Goal: Communication & Community: Answer question/provide support

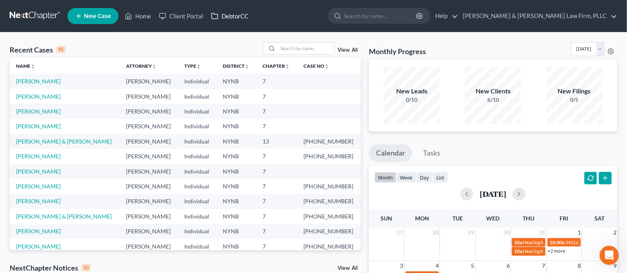
drag, startPoint x: 0, startPoint y: 0, endPoint x: 225, endPoint y: 11, distance: 225.1
click at [225, 11] on link "DebtorCC" at bounding box center [229, 16] width 45 height 14
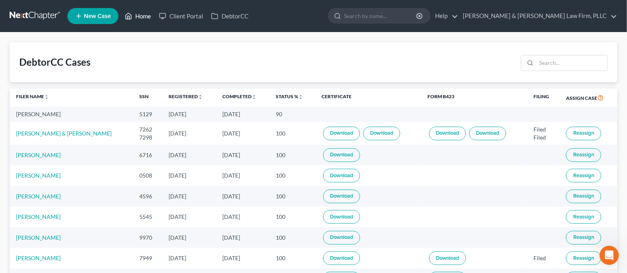
click at [129, 17] on icon at bounding box center [128, 16] width 7 height 10
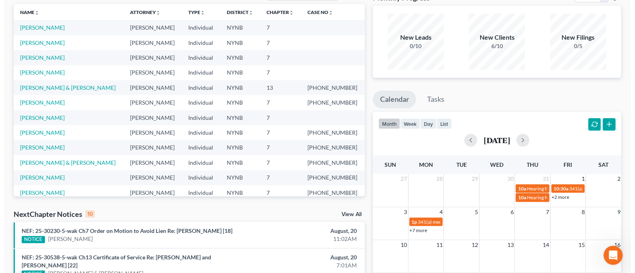
scroll to position [214, 0]
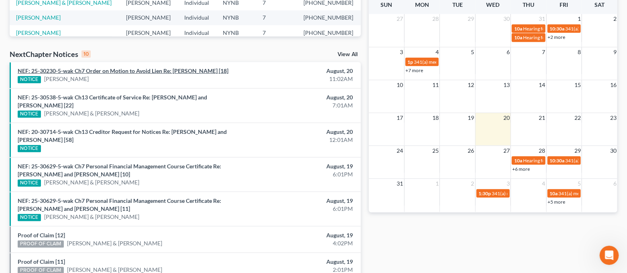
click at [132, 71] on link "NEF: 25-30230-5-wak Ch7 Order on Motion to Avoid Lien Re: [PERSON_NAME] [18]" at bounding box center [123, 70] width 211 height 7
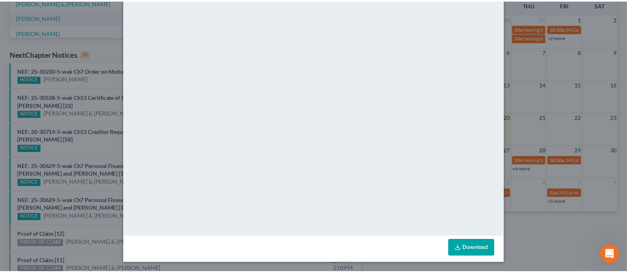
scroll to position [0, 0]
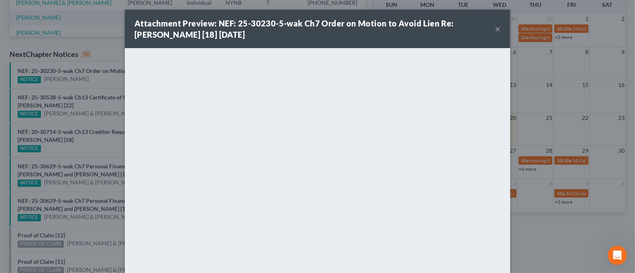
click at [495, 26] on button "×" at bounding box center [498, 29] width 6 height 10
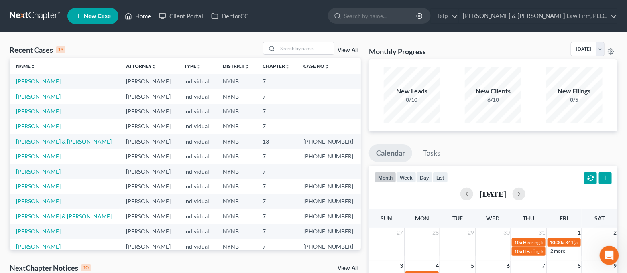
click at [144, 17] on link "Home" at bounding box center [138, 16] width 34 height 14
click at [42, 123] on link "[PERSON_NAME]" at bounding box center [38, 126] width 45 height 7
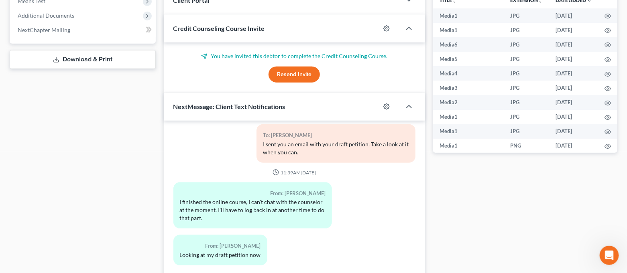
scroll to position [378, 0]
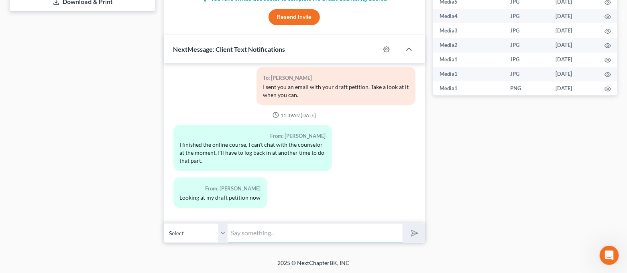
click at [275, 238] on input "text" at bounding box center [315, 234] width 175 height 20
type input "Sounds good. Thank you."
click at [403, 224] on button "submit" at bounding box center [414, 233] width 22 height 19
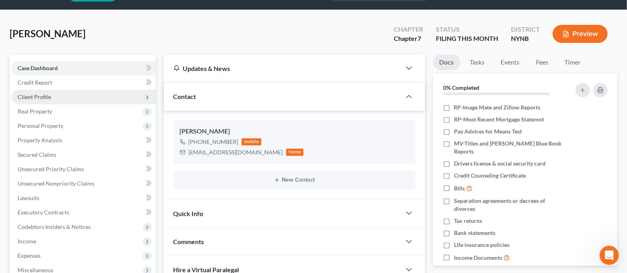
scroll to position [0, 0]
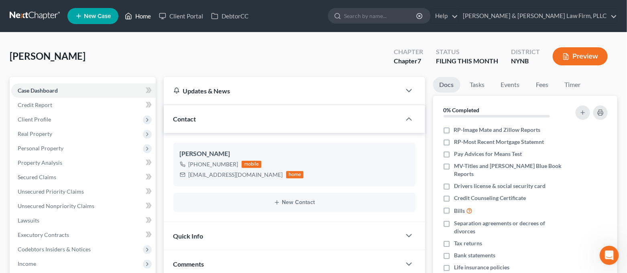
click at [138, 21] on link "Home" at bounding box center [138, 16] width 34 height 14
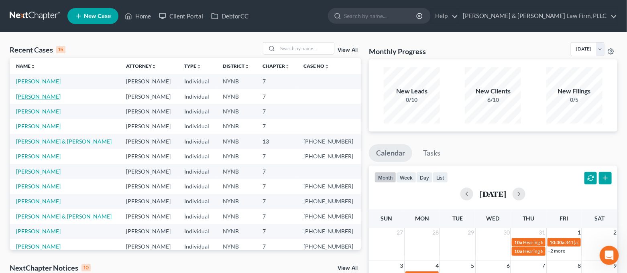
click at [43, 96] on link "[PERSON_NAME]" at bounding box center [38, 96] width 45 height 7
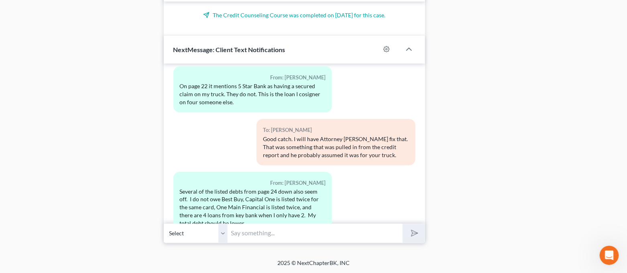
scroll to position [2043, 0]
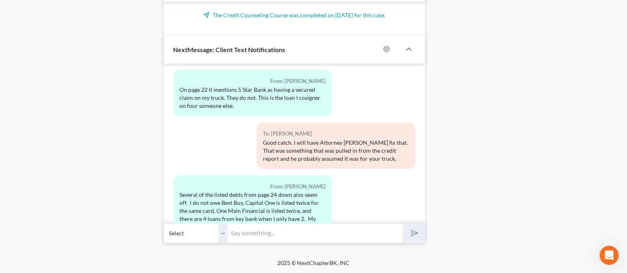
click at [303, 236] on input "text" at bounding box center [315, 234] width 175 height 20
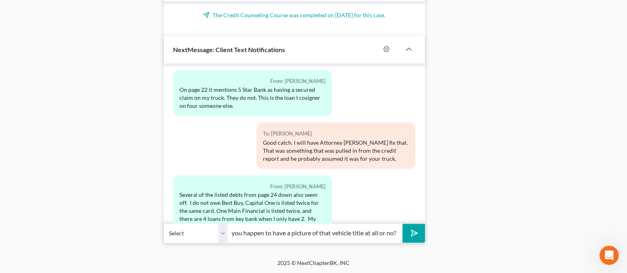
scroll to position [0, 106]
type input "Regarding the loan you co-signed, do you happen to have a picture of that vehic…"
click at [403, 224] on button "submit" at bounding box center [414, 233] width 22 height 19
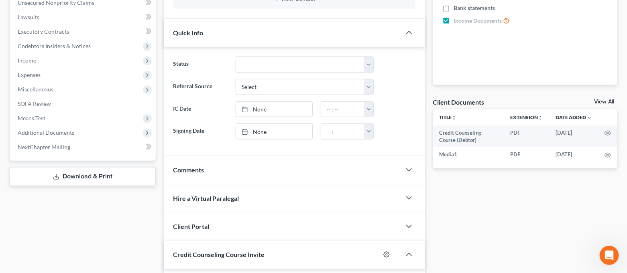
scroll to position [0, 0]
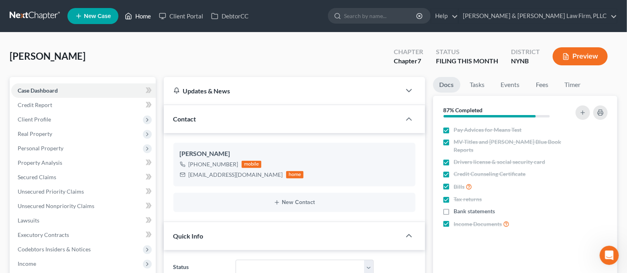
click at [132, 16] on icon at bounding box center [128, 16] width 7 height 10
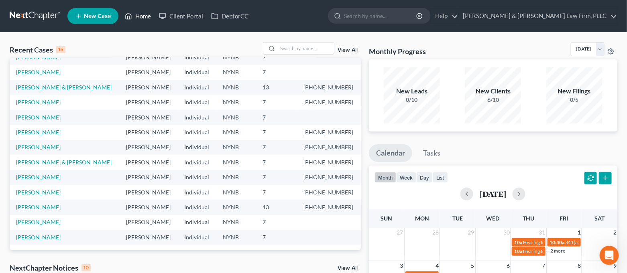
scroll to position [55, 0]
click at [40, 235] on link "[PERSON_NAME]" at bounding box center [38, 236] width 45 height 7
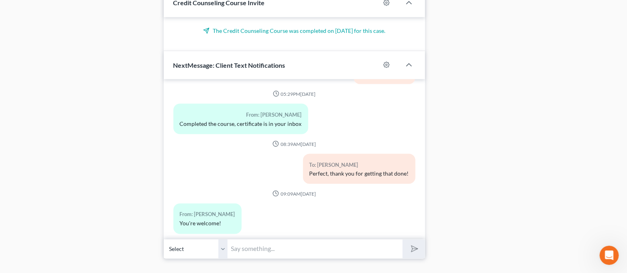
scroll to position [471, 0]
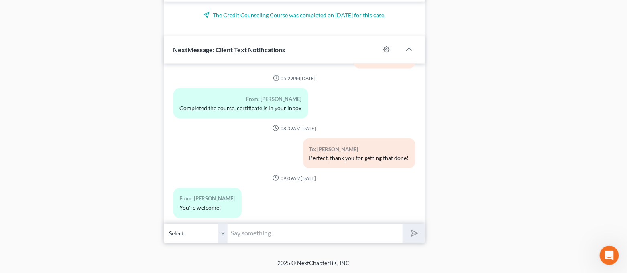
click at [285, 234] on input "text" at bounding box center [315, 234] width 175 height 20
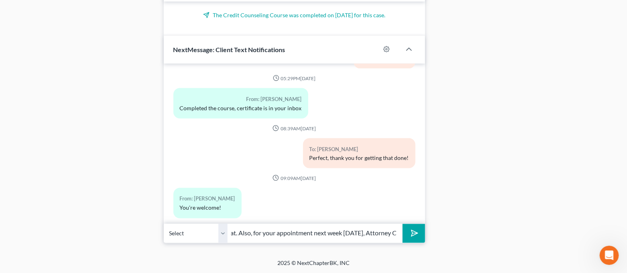
scroll to position [0, 245]
type input "Hi [PERSON_NAME]. I just sent you an email with a draft copy of your petition s…"
click at [403, 224] on button "submit" at bounding box center [414, 233] width 22 height 19
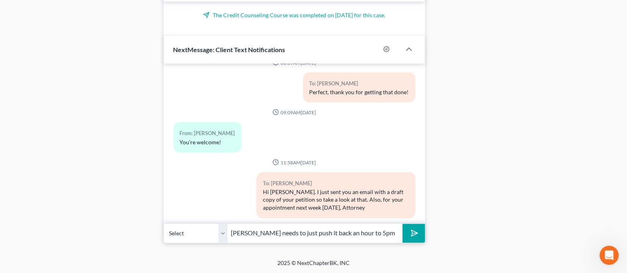
type input "[PERSON_NAME] needs to just push it back an hour to 5pm"
click at [403, 224] on button "submit" at bounding box center [414, 233] width 22 height 19
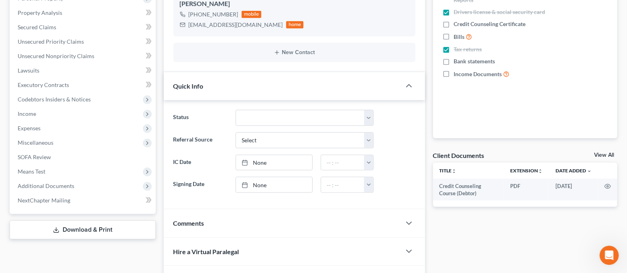
scroll to position [0, 0]
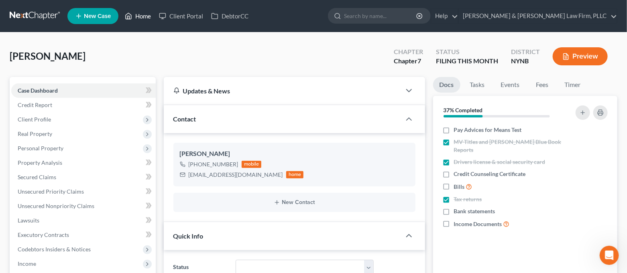
click at [142, 14] on link "Home" at bounding box center [138, 16] width 34 height 14
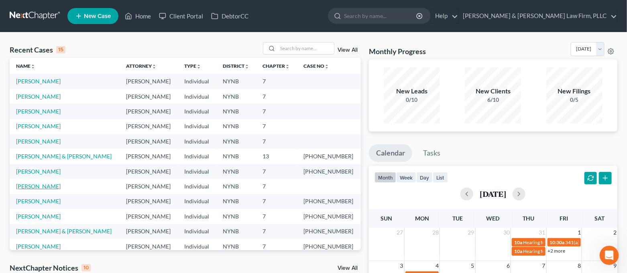
click at [46, 183] on link "[PERSON_NAME]" at bounding box center [38, 186] width 45 height 7
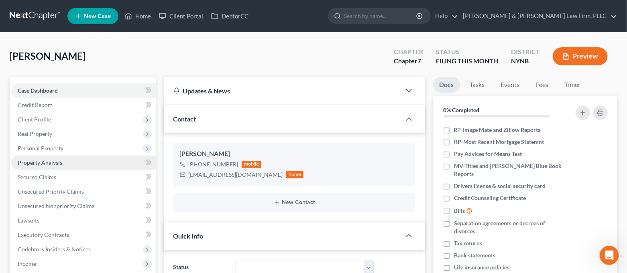
scroll to position [3317, 0]
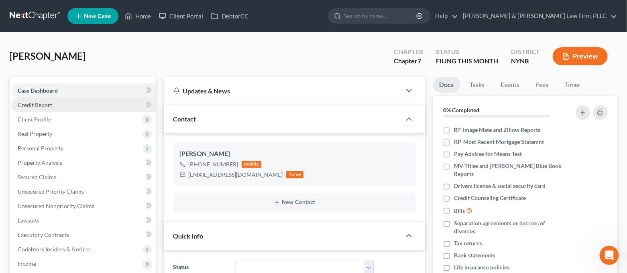
click at [55, 104] on link "Credit Report" at bounding box center [83, 105] width 145 height 14
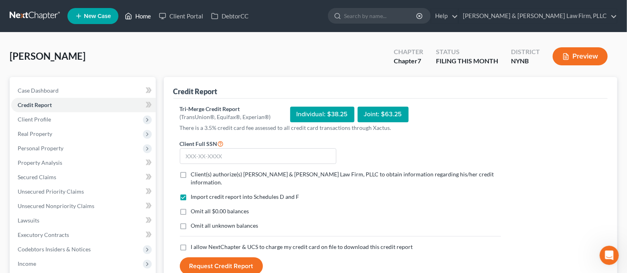
click at [134, 18] on link "Home" at bounding box center [138, 16] width 34 height 14
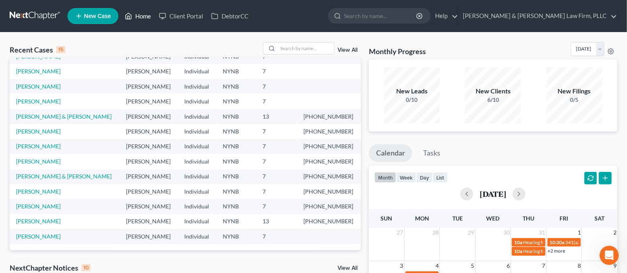
click at [130, 12] on icon at bounding box center [128, 16] width 7 height 10
click at [175, 12] on link "Client Portal" at bounding box center [181, 16] width 52 height 14
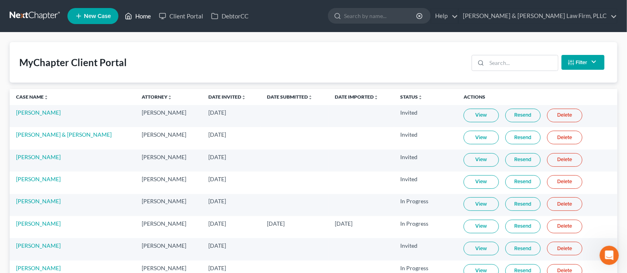
click at [145, 17] on link "Home" at bounding box center [138, 16] width 34 height 14
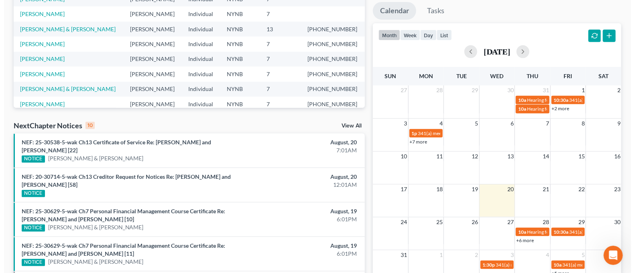
scroll to position [160, 0]
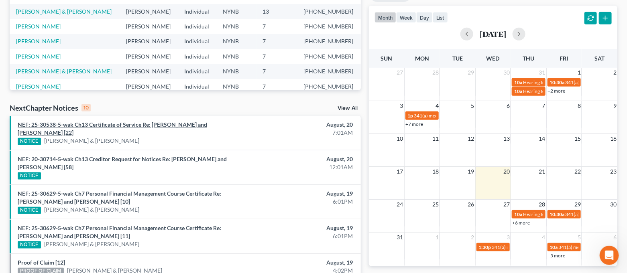
click at [207, 124] on link "NEF: 25-30538-5-wak Ch13 Certificate of Service Re: [PERSON_NAME] and [PERSON_N…" at bounding box center [112, 128] width 189 height 15
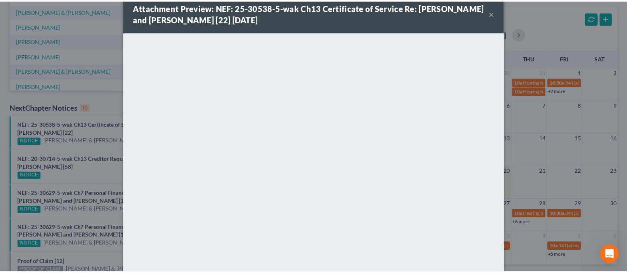
scroll to position [0, 0]
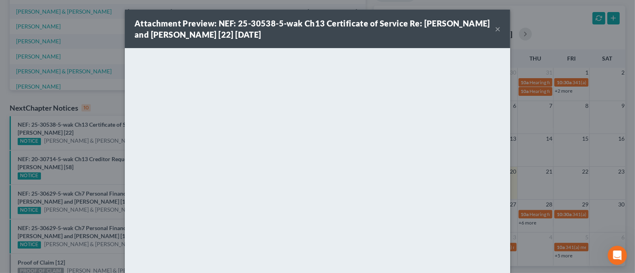
click at [495, 31] on button "×" at bounding box center [498, 29] width 6 height 10
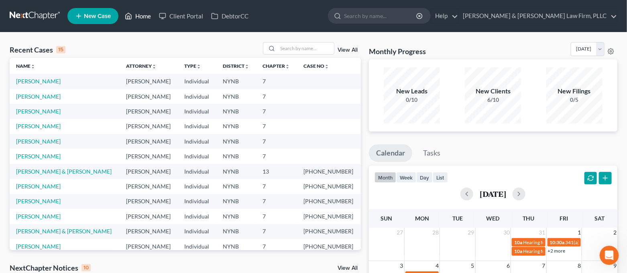
click at [145, 17] on link "Home" at bounding box center [138, 16] width 34 height 14
click at [44, 130] on td "[PERSON_NAME]" at bounding box center [65, 126] width 110 height 15
click at [46, 126] on link "[PERSON_NAME]" at bounding box center [38, 126] width 45 height 7
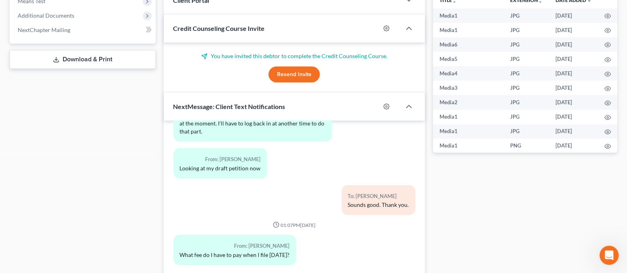
scroll to position [378, 0]
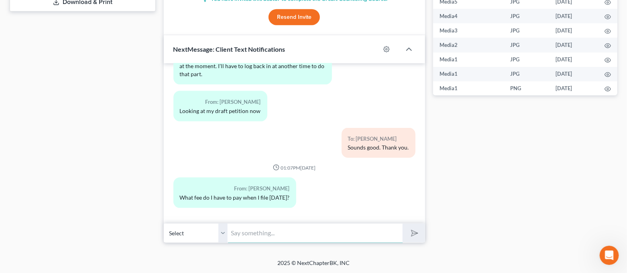
click at [265, 231] on input "text" at bounding box center [315, 234] width 175 height 20
drag, startPoint x: 44, startPoint y: 181, endPoint x: 118, endPoint y: 210, distance: 79.5
click at [241, 234] on input "text" at bounding box center [315, 234] width 175 height 20
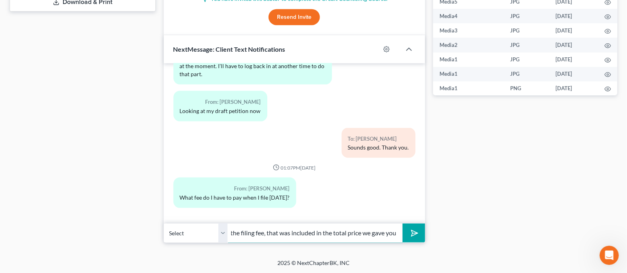
scroll to position [0, 67]
type input "You've already paid us the filing fee, that was included in the total price we …"
click at [403, 224] on button "submit" at bounding box center [414, 233] width 22 height 19
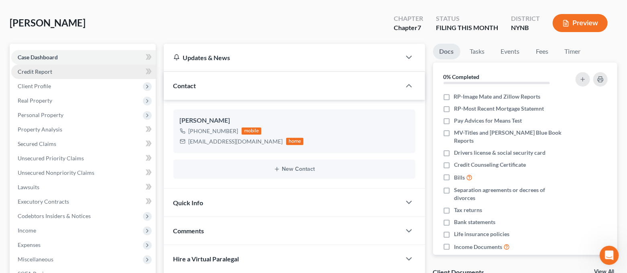
scroll to position [0, 0]
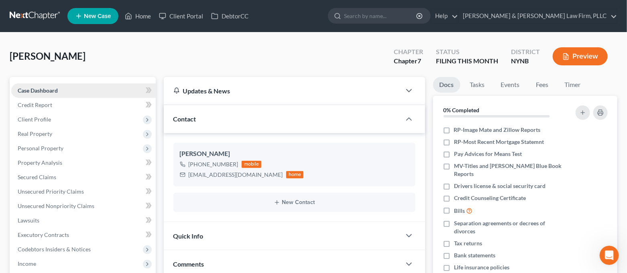
click at [79, 93] on link "Case Dashboard" at bounding box center [83, 90] width 145 height 14
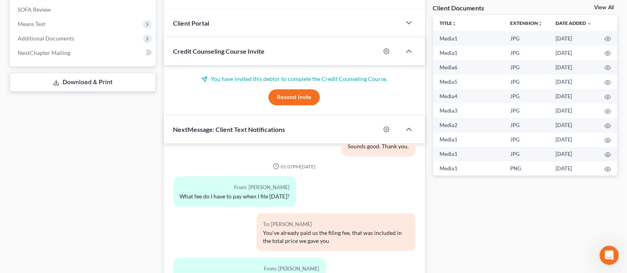
scroll to position [164, 0]
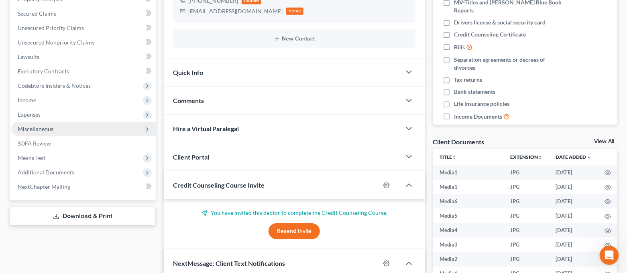
click at [43, 126] on span "Miscellaneous" at bounding box center [36, 129] width 36 height 7
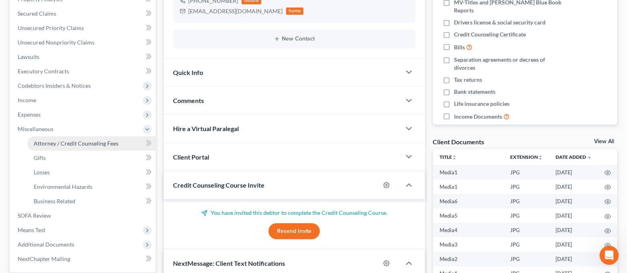
click at [52, 143] on span "Attorney / Credit Counseling Fees" at bounding box center [76, 143] width 85 height 7
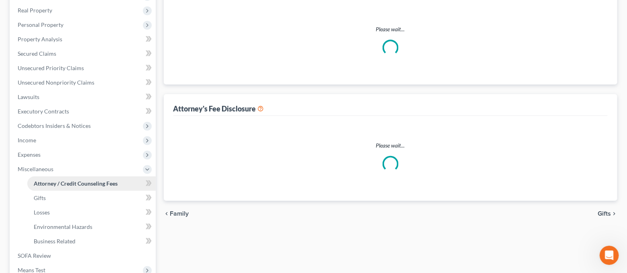
select select "0"
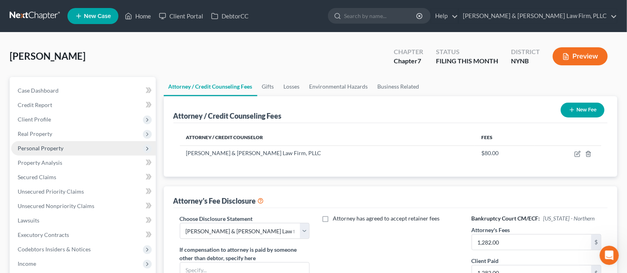
click at [44, 148] on span "Personal Property" at bounding box center [41, 148] width 46 height 7
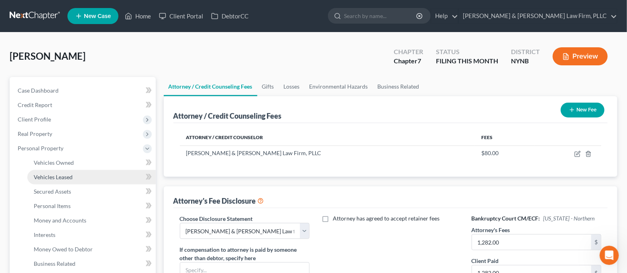
click at [45, 176] on span "Vehicles Leased" at bounding box center [53, 177] width 39 height 7
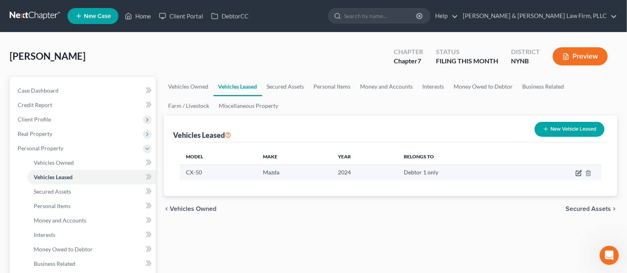
click at [580, 175] on icon "button" at bounding box center [579, 173] width 6 height 6
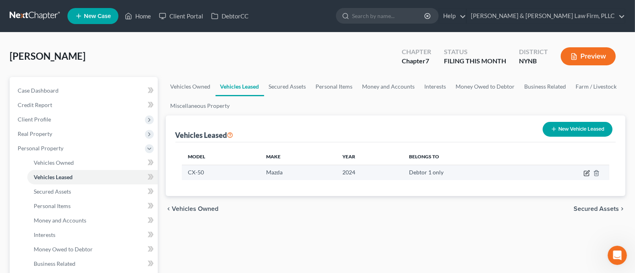
select select "0"
select select "2"
select select "0"
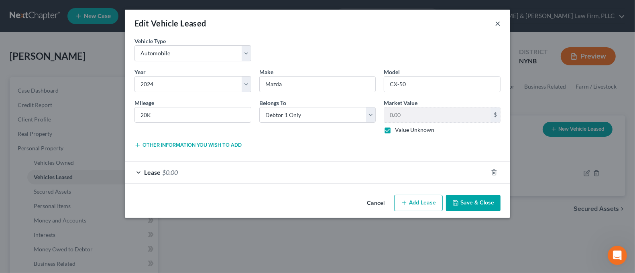
click at [499, 22] on button "×" at bounding box center [498, 23] width 6 height 10
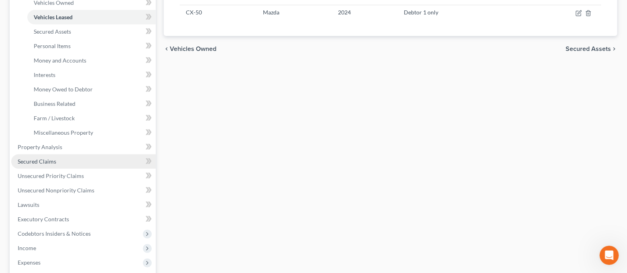
click at [74, 161] on link "Secured Claims" at bounding box center [83, 162] width 145 height 14
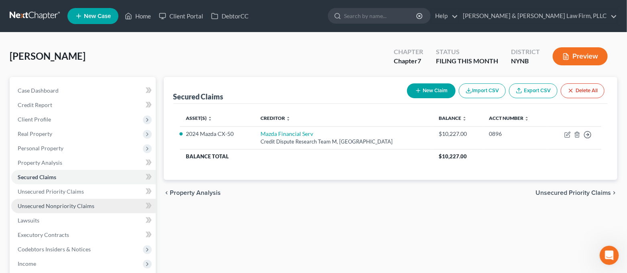
click at [41, 209] on span "Unsecured Nonpriority Claims" at bounding box center [56, 206] width 77 height 7
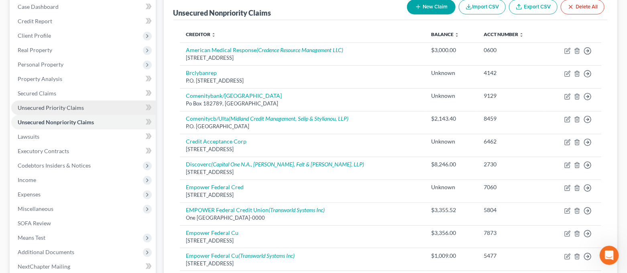
scroll to position [30, 0]
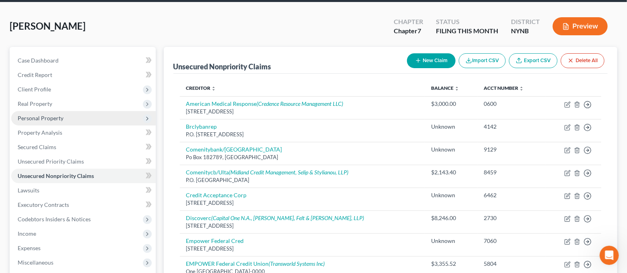
click at [83, 122] on span "Personal Property" at bounding box center [83, 118] width 145 height 14
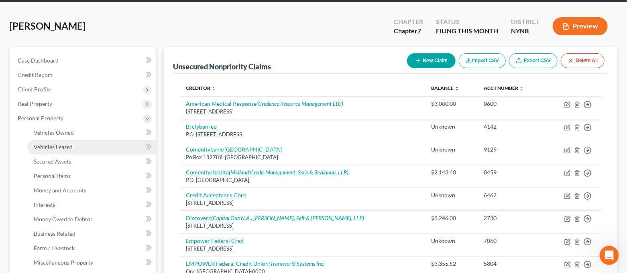
click at [77, 152] on link "Vehicles Leased" at bounding box center [91, 147] width 128 height 14
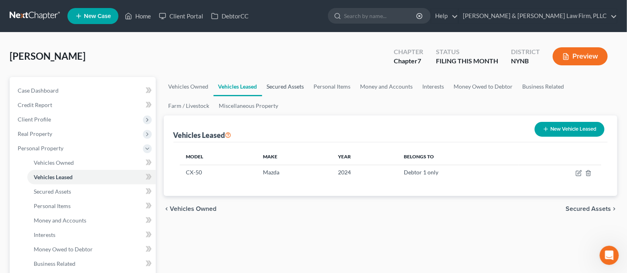
click at [288, 92] on link "Secured Assets" at bounding box center [285, 86] width 47 height 19
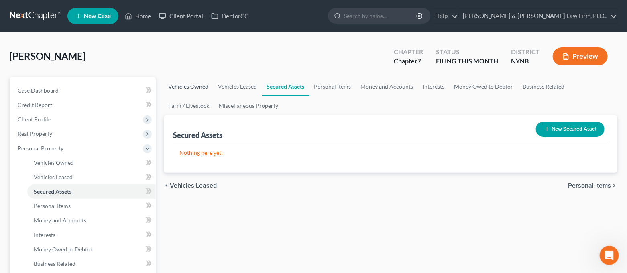
click at [196, 89] on link "Vehicles Owned" at bounding box center [189, 86] width 50 height 19
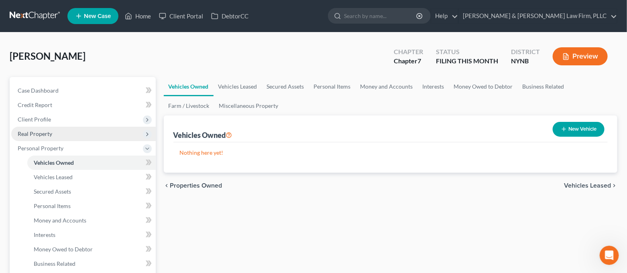
click at [92, 140] on span "Real Property" at bounding box center [83, 134] width 145 height 14
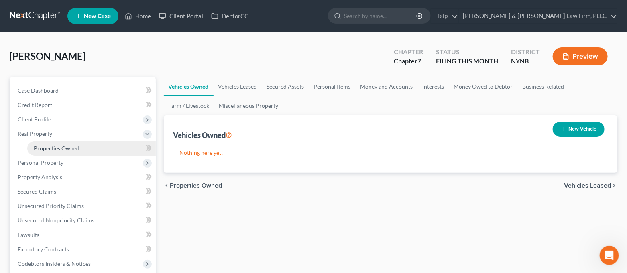
click at [89, 148] on link "Properties Owned" at bounding box center [91, 148] width 128 height 14
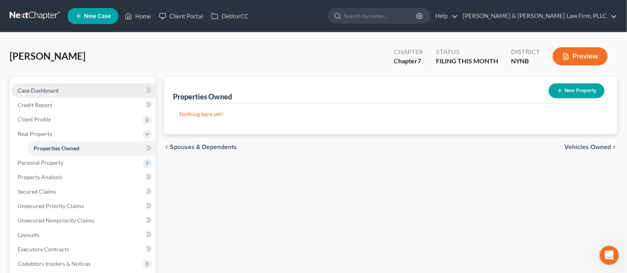
click at [77, 90] on link "Case Dashboard" at bounding box center [83, 90] width 145 height 14
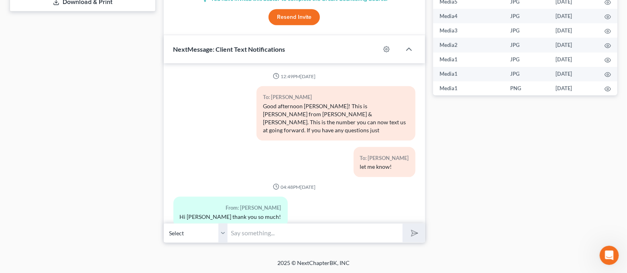
scroll to position [3340, 0]
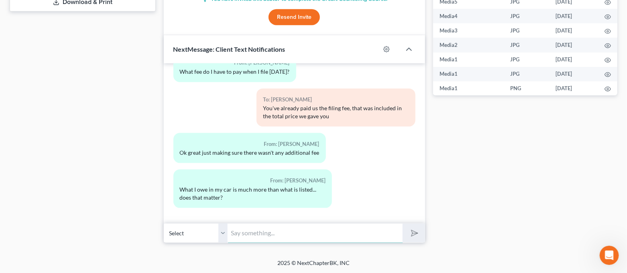
drag, startPoint x: 275, startPoint y: 236, endPoint x: 258, endPoint y: 238, distance: 17.3
click at [275, 236] on input "text" at bounding box center [315, 234] width 175 height 20
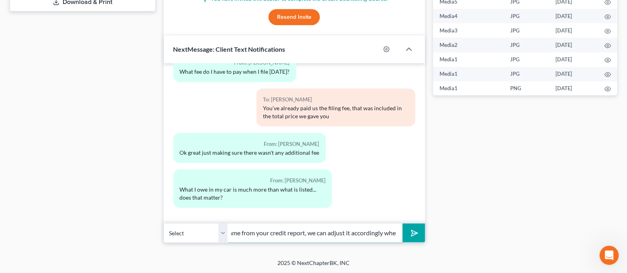
scroll to position [0, 65]
drag, startPoint x: 375, startPoint y: 233, endPoint x: 406, endPoint y: 237, distance: 32.0
click at [406, 237] on div "Select [PHONE_NUMBER] - [PERSON_NAME] That number came from your credit report,…" at bounding box center [294, 233] width 261 height 19
click at [399, 232] on input "That number came from your credit report, we can adjust it accordingly when you…" at bounding box center [315, 234] width 175 height 20
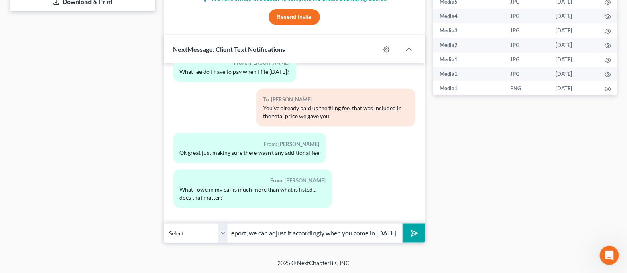
type input "That number came from your credit report, we can adjust it accordingly when you…"
click at [403, 224] on button "submit" at bounding box center [414, 233] width 22 height 19
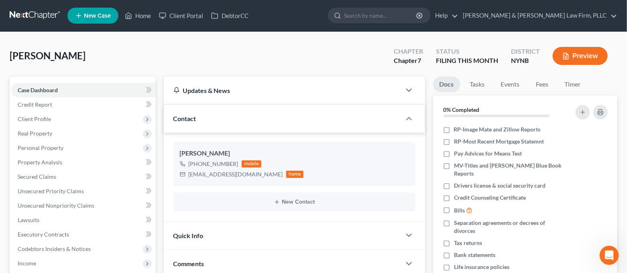
scroll to position [0, 0]
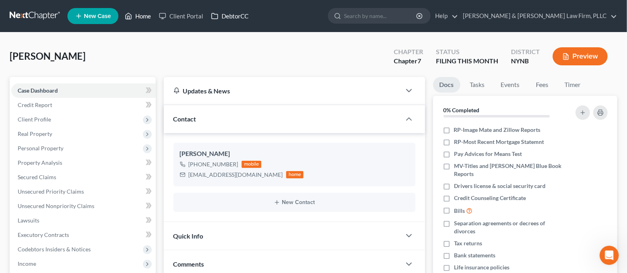
drag, startPoint x: 136, startPoint y: 11, endPoint x: 246, endPoint y: 18, distance: 109.4
click at [136, 11] on link "Home" at bounding box center [138, 16] width 34 height 14
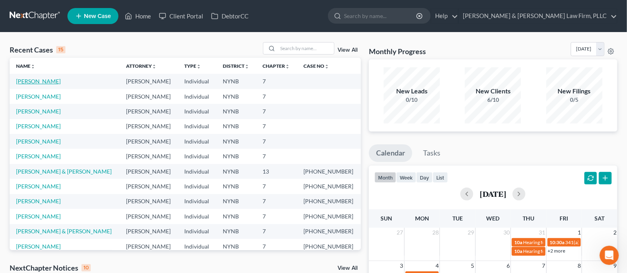
click at [59, 83] on link "[PERSON_NAME]" at bounding box center [38, 81] width 45 height 7
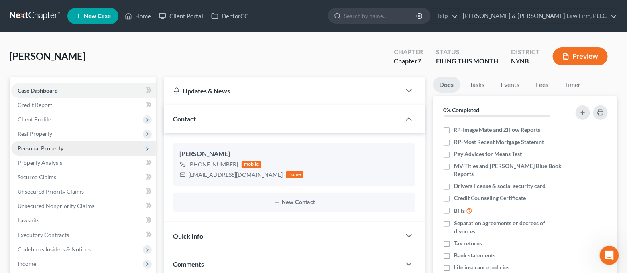
scroll to position [3438, 0]
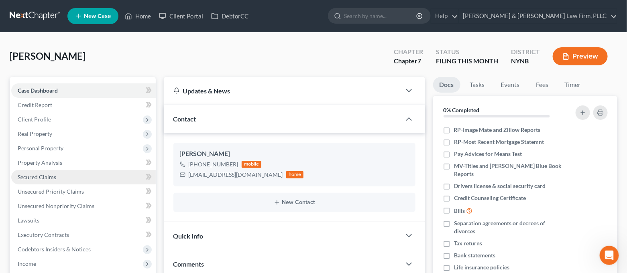
click at [90, 174] on link "Secured Claims" at bounding box center [83, 177] width 145 height 14
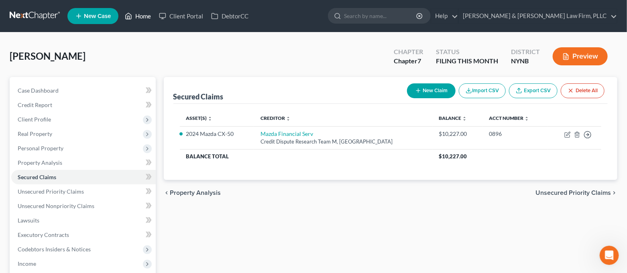
click at [143, 20] on link "Home" at bounding box center [138, 16] width 34 height 14
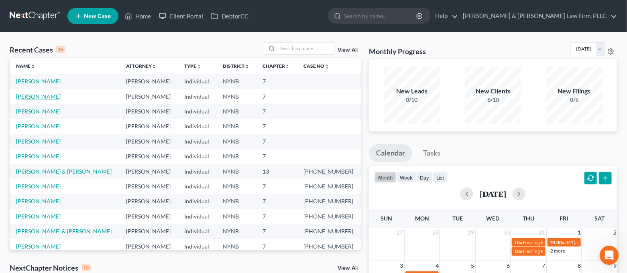
click at [42, 97] on link "[PERSON_NAME]" at bounding box center [38, 96] width 45 height 7
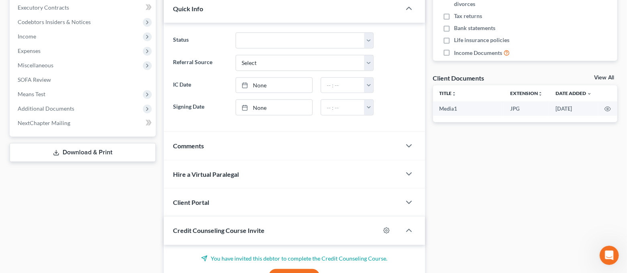
scroll to position [321, 0]
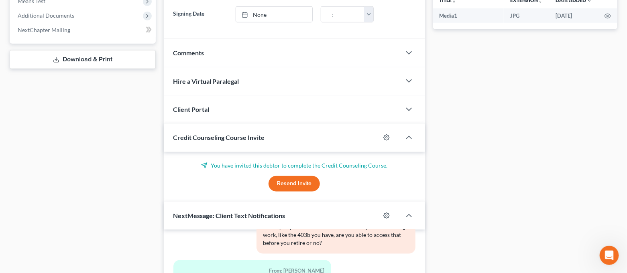
click at [296, 185] on button "Resend Invite" at bounding box center [294, 184] width 51 height 16
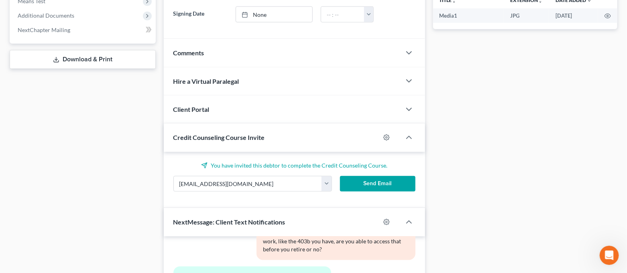
click at [368, 186] on button "Send Email" at bounding box center [377, 184] width 75 height 16
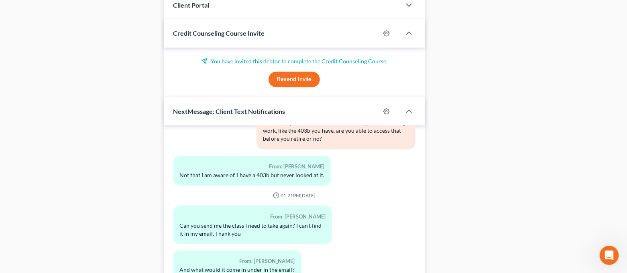
scroll to position [487, 0]
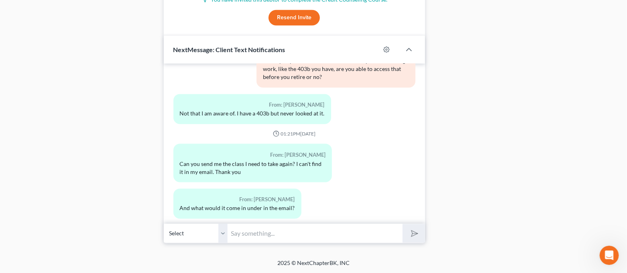
click at [301, 230] on input "text" at bounding box center [315, 234] width 175 height 20
click at [386, 230] on input "I just sent it to you. I'm actually not completely sure" at bounding box center [315, 234] width 175 height 20
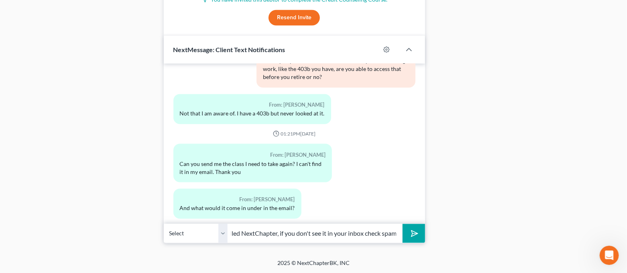
scroll to position [0, 249]
type input "I just sent it to you. I'm actually not completely sure. I think it comes from …"
click at [403, 224] on button "submit" at bounding box center [414, 233] width 22 height 19
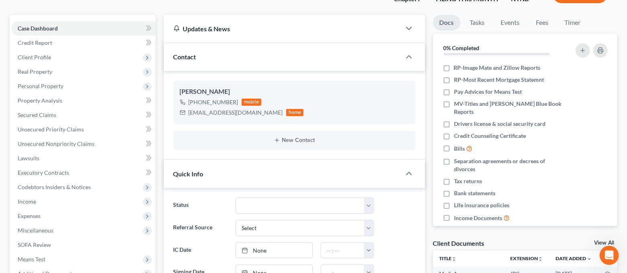
scroll to position [0, 0]
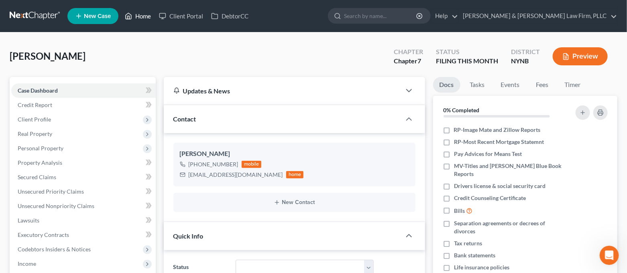
click at [141, 18] on link "Home" at bounding box center [138, 16] width 34 height 14
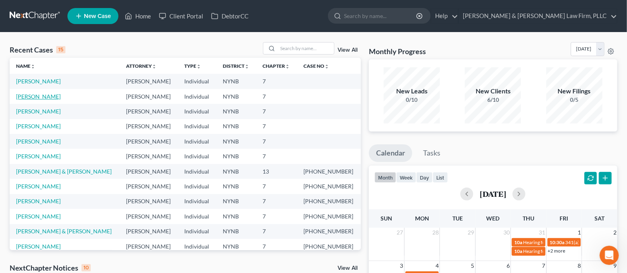
click at [55, 98] on link "[PERSON_NAME]" at bounding box center [38, 96] width 45 height 7
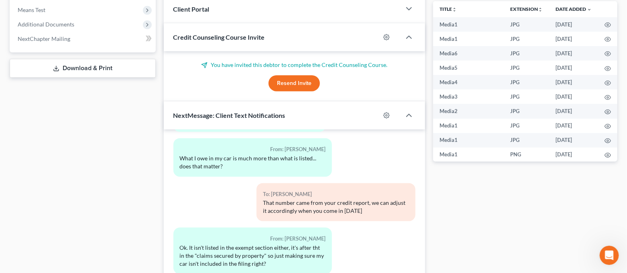
scroll to position [378, 0]
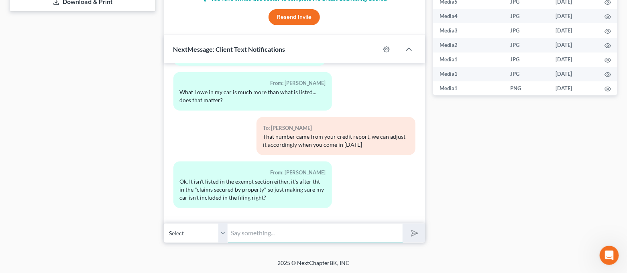
click at [322, 228] on input "text" at bounding box center [315, 234] width 175 height 20
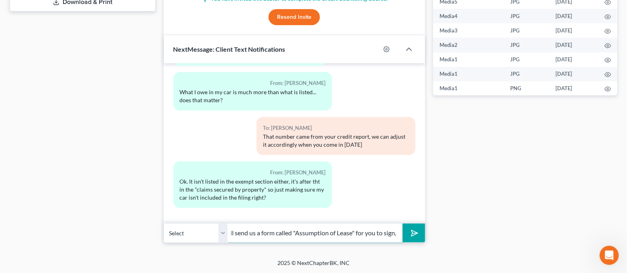
scroll to position [0, 262]
type input "Yes, your vehicle is a "secured claim", and mazda will be notified of the bankr…"
click at [605, 252] on icon "Open Intercom Messenger" at bounding box center [608, 254] width 13 height 13
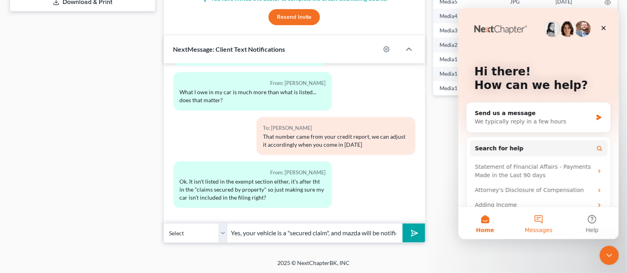
click at [548, 224] on button "Messages" at bounding box center [537, 224] width 53 height 32
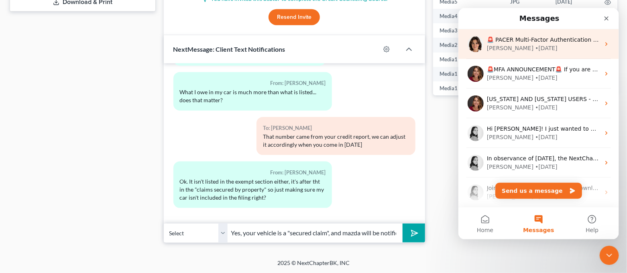
click at [536, 49] on div "[PERSON_NAME] • [DATE]" at bounding box center [543, 48] width 113 height 8
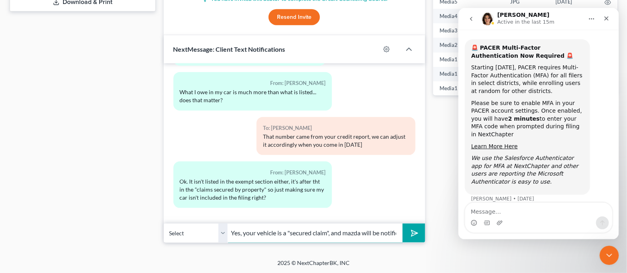
scroll to position [0, 262]
drag, startPoint x: 375, startPoint y: 238, endPoint x: 466, endPoint y: 251, distance: 91.7
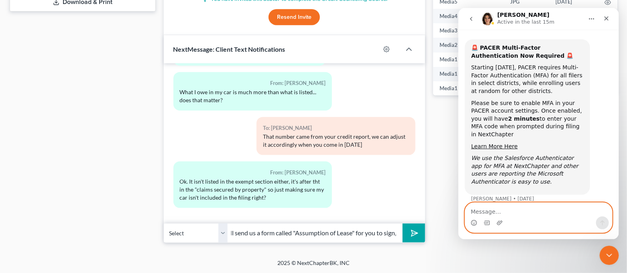
click at [505, 210] on textarea "Message…" at bounding box center [538, 210] width 147 height 14
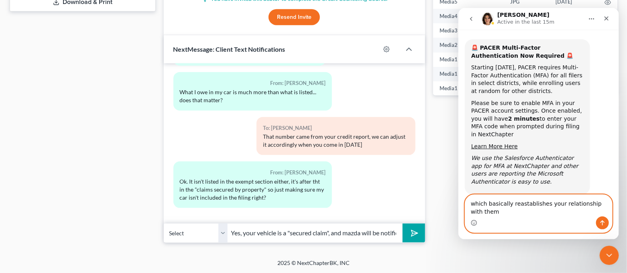
scroll to position [40, 0]
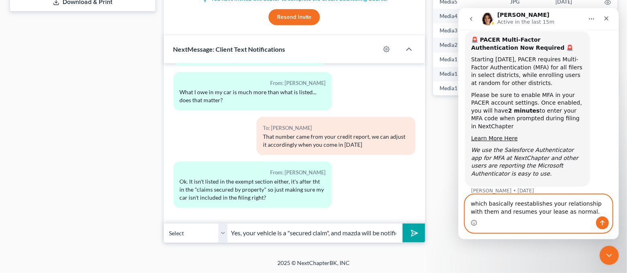
click at [578, 216] on textarea "which basically reestablishes your relationship with them and resumes your leas…" at bounding box center [538, 206] width 147 height 22
drag, startPoint x: 573, startPoint y: 214, endPoint x: 463, endPoint y: 204, distance: 110.9
click at [463, 204] on div "which basically reestablishes your relationship with them and resumes your leas…" at bounding box center [538, 214] width 161 height 39
click at [515, 211] on textarea "which basically reestablishes your relationship with them and resumes your leas…" at bounding box center [538, 206] width 147 height 22
type textarea "which basically reestablishes your relationship with them and resumes your leas…"
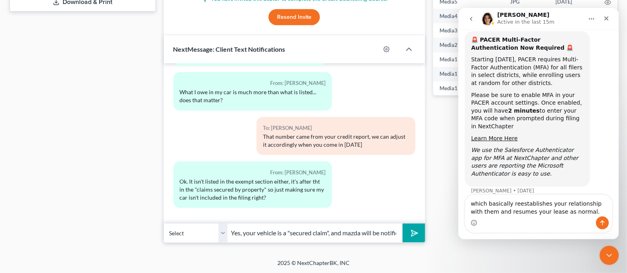
click at [419, 232] on button "submit" at bounding box center [414, 233] width 22 height 19
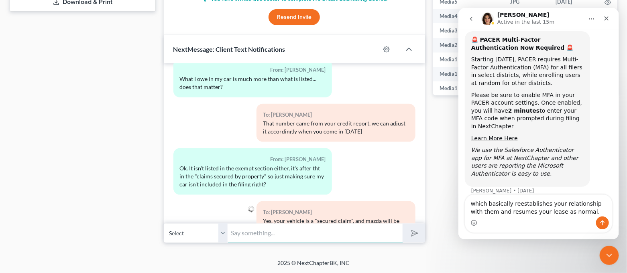
scroll to position [3490, 0]
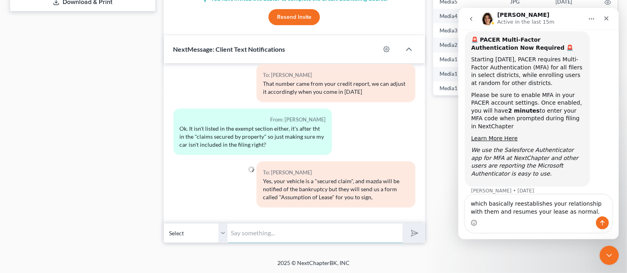
paste input "which basically reestablishes your relationship with them and resumes your leas…"
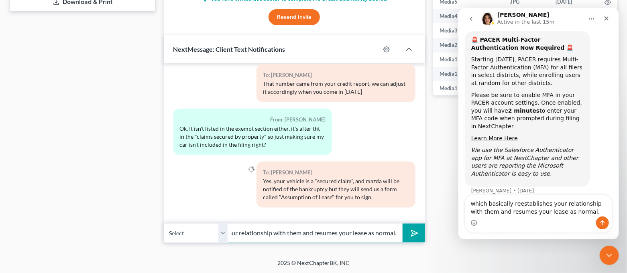
type input "which basically reestablishes your relationship with them and resumes your leas…"
click at [409, 235] on icon "submit" at bounding box center [412, 233] width 11 height 11
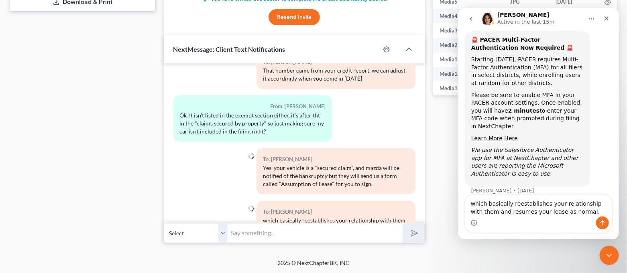
scroll to position [3535, 0]
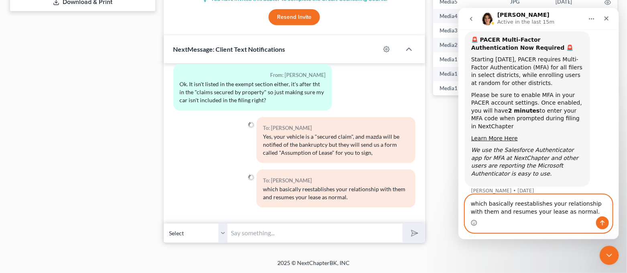
click at [573, 213] on textarea "which basically reestablishes your relationship with them and resumes your leas…" at bounding box center [538, 206] width 147 height 22
drag, startPoint x: 572, startPoint y: 214, endPoint x: 457, endPoint y: 204, distance: 115.6
click html "[PERSON_NAME] Active in the last 15m Have a quick question or need help finding…"
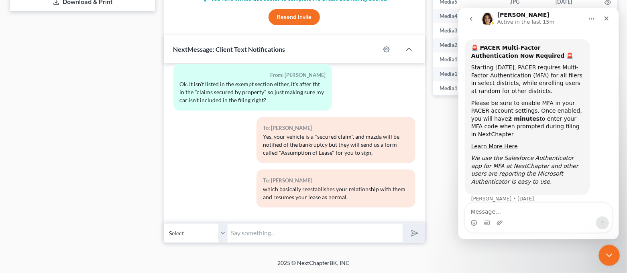
drag, startPoint x: 607, startPoint y: 256, endPoint x: 1039, endPoint y: 474, distance: 484.2
click at [607, 256] on icon "Close Intercom Messenger" at bounding box center [608, 255] width 10 height 10
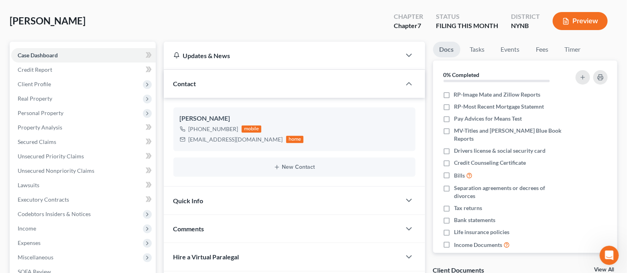
scroll to position [0, 0]
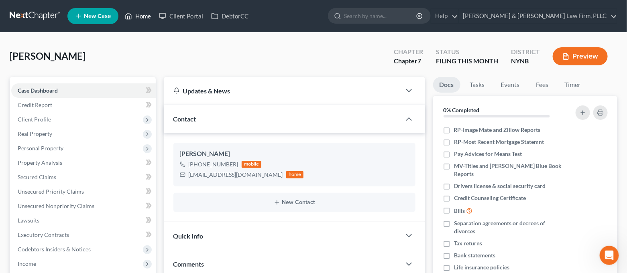
click at [142, 17] on link "Home" at bounding box center [138, 16] width 34 height 14
